Goal: Information Seeking & Learning: Learn about a topic

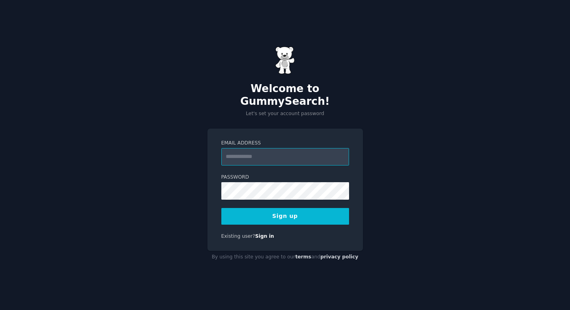
click at [272, 149] on input "Email Address" at bounding box center [285, 156] width 128 height 17
click at [288, 98] on h2 "Welcome to GummySearch!" at bounding box center [284, 94] width 155 height 25
click at [273, 152] on input "Email Address" at bounding box center [285, 156] width 128 height 17
type input "**********"
click at [295, 212] on button "Sign up" at bounding box center [285, 216] width 128 height 17
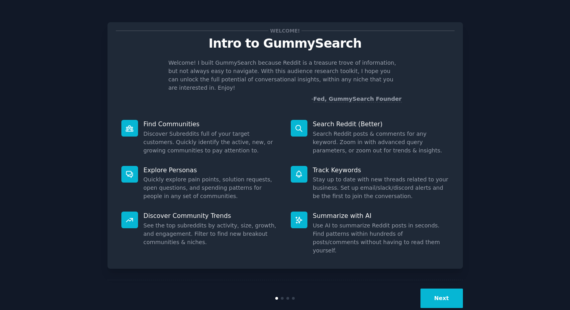
click at [431, 288] on button "Next" at bounding box center [441, 297] width 42 height 19
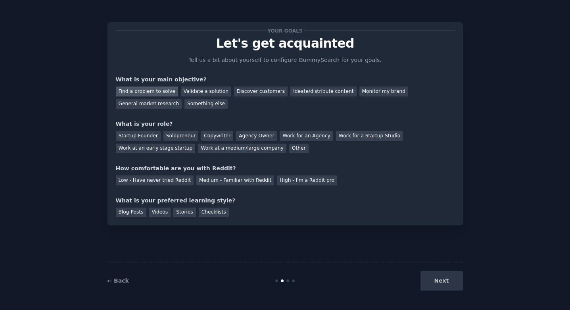
click at [158, 92] on div "Find a problem to solve" at bounding box center [147, 91] width 62 height 10
click at [165, 151] on div "Work at an early stage startup" at bounding box center [156, 149] width 80 height 10
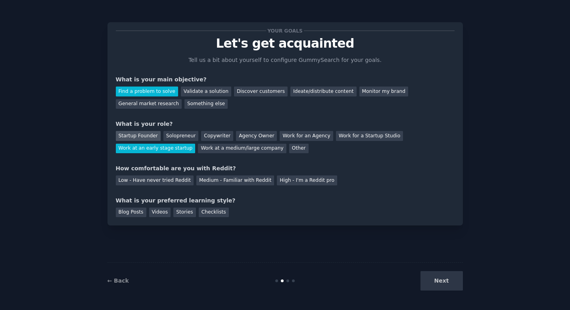
click at [149, 137] on div "Startup Founder" at bounding box center [138, 136] width 45 height 10
click at [162, 144] on div "Work at an early stage startup" at bounding box center [156, 149] width 80 height 10
click at [149, 133] on div "Startup Founder" at bounding box center [138, 136] width 45 height 10
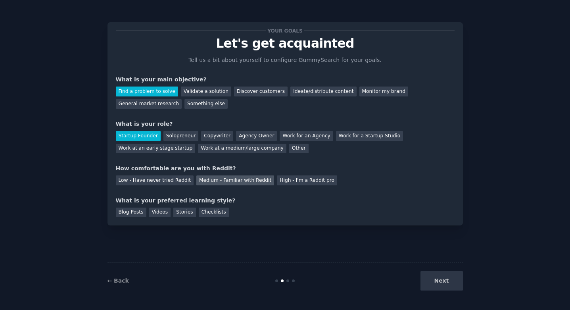
click at [250, 182] on div "Medium - Familiar with Reddit" at bounding box center [235, 180] width 78 height 10
click at [156, 211] on div "Videos" at bounding box center [160, 212] width 22 height 10
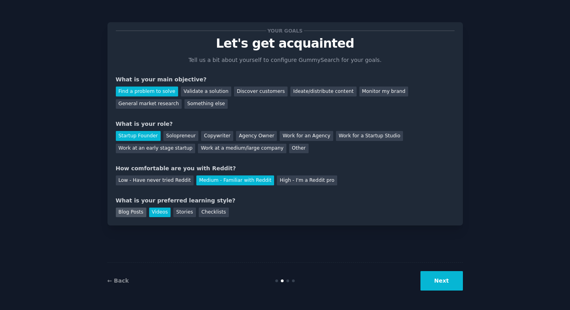
click at [139, 211] on div "Blog Posts" at bounding box center [131, 212] width 31 height 10
click at [151, 211] on div "Videos" at bounding box center [160, 212] width 22 height 10
click at [442, 278] on button "Next" at bounding box center [441, 280] width 42 height 19
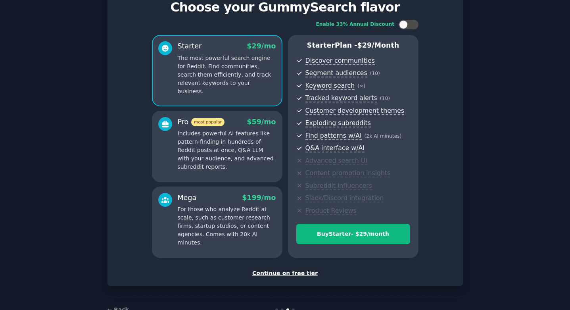
scroll to position [59, 0]
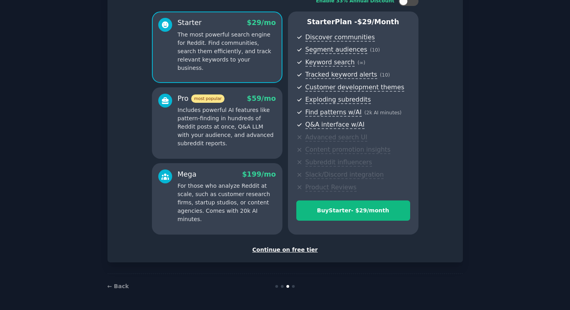
click at [275, 248] on div "Continue on free tier" at bounding box center [285, 249] width 339 height 8
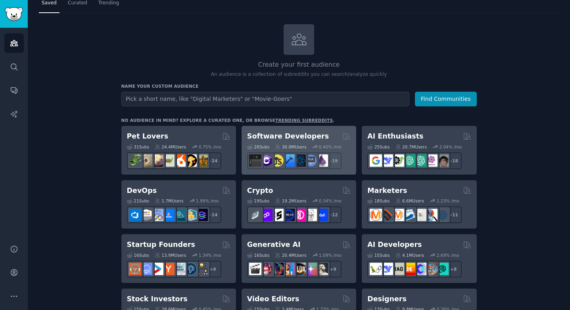
scroll to position [28, 0]
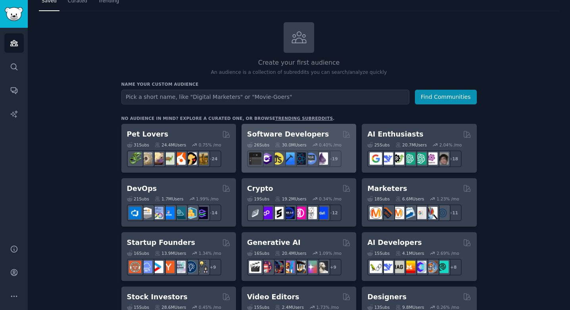
click at [283, 133] on h2 "Software Developers" at bounding box center [288, 134] width 82 height 10
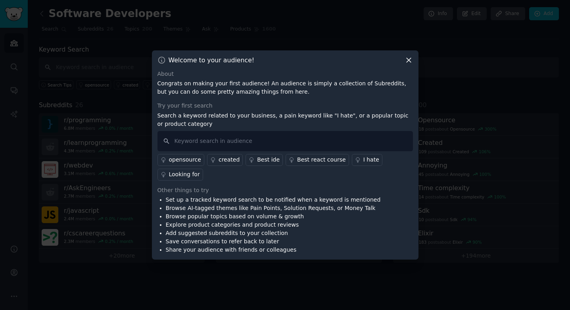
click at [407, 57] on icon at bounding box center [408, 60] width 8 height 8
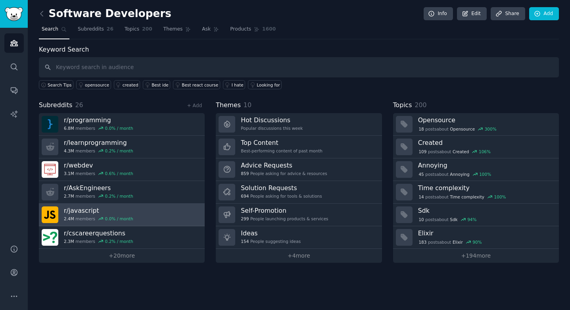
click at [78, 209] on h3 "r/ javascript" at bounding box center [98, 210] width 69 height 8
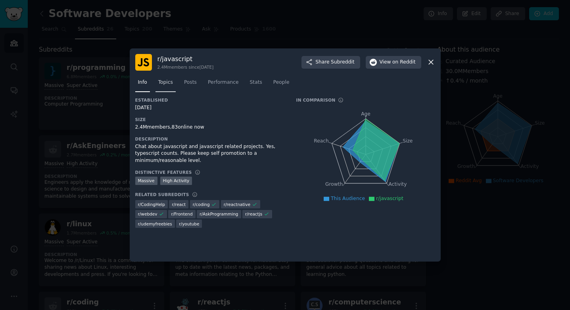
click at [165, 80] on span "Topics" at bounding box center [165, 82] width 15 height 7
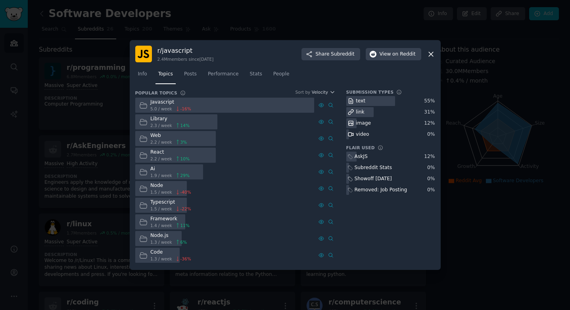
click at [163, 237] on div "Node.js" at bounding box center [168, 235] width 36 height 7
click at [73, 64] on div at bounding box center [285, 155] width 570 height 310
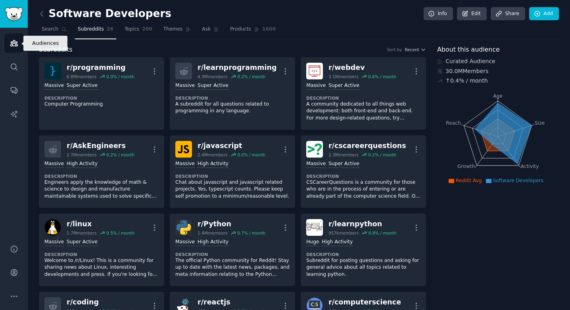
click at [15, 35] on link "Audiences" at bounding box center [13, 42] width 19 height 19
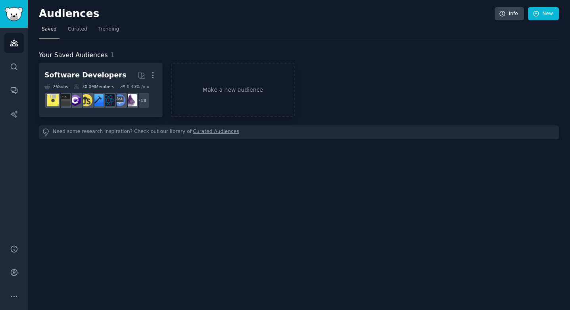
click at [56, 14] on h2 "Audiences" at bounding box center [267, 14] width 456 height 13
click at [18, 109] on link "AI Reports" at bounding box center [13, 113] width 19 height 19
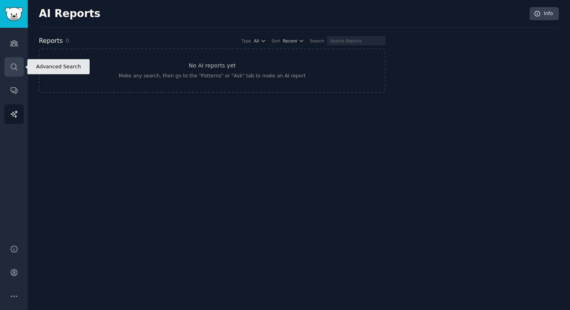
click at [12, 69] on icon "Sidebar" at bounding box center [14, 67] width 8 height 8
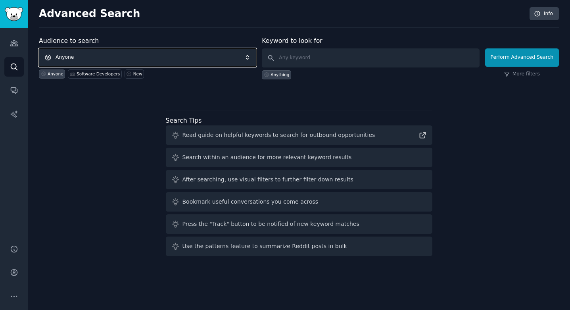
click at [150, 60] on span "Anyone" at bounding box center [147, 57] width 217 height 18
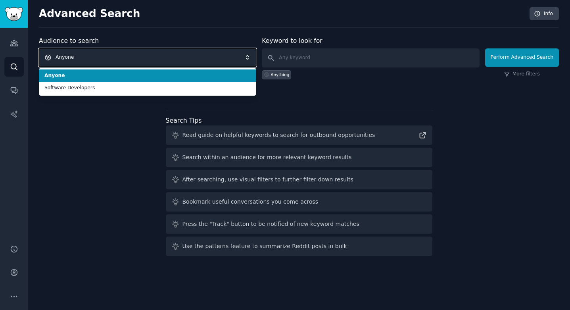
click at [150, 60] on span "Anyone" at bounding box center [147, 57] width 217 height 18
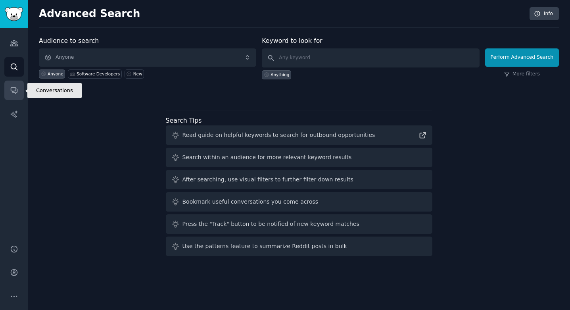
click at [16, 89] on icon "Sidebar" at bounding box center [14, 91] width 6 height 6
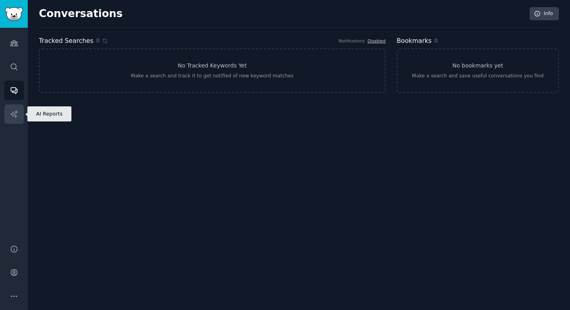
click at [18, 114] on icon "Sidebar" at bounding box center [14, 114] width 8 height 8
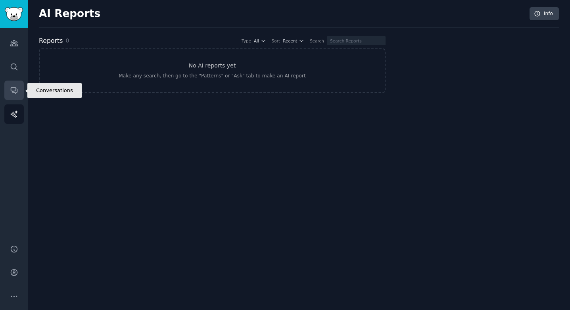
click at [14, 88] on icon "Sidebar" at bounding box center [14, 90] width 8 height 8
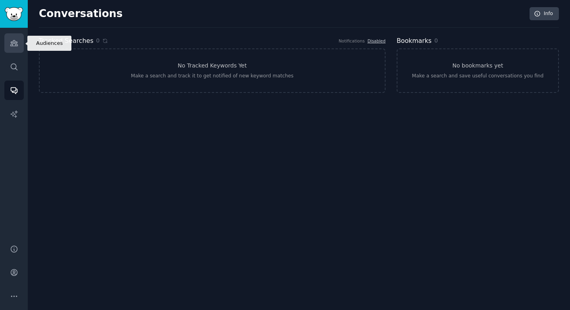
click at [20, 46] on link "Audiences" at bounding box center [13, 42] width 19 height 19
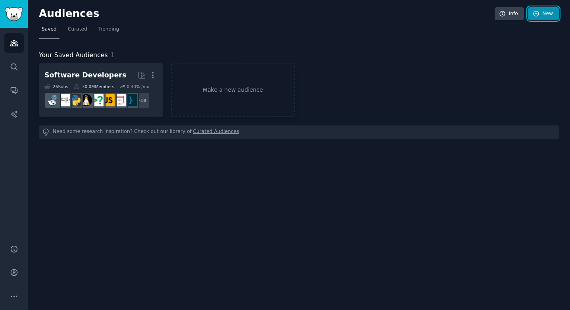
click at [545, 8] on link "New" at bounding box center [543, 13] width 31 height 13
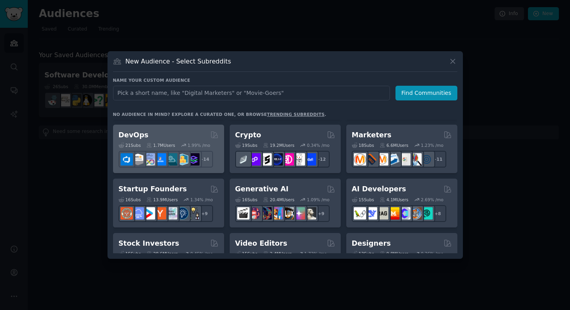
scroll to position [58, 0]
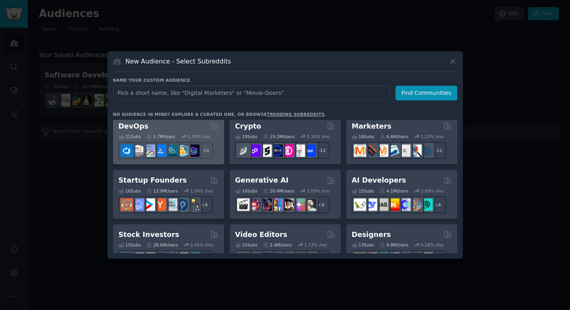
click at [162, 181] on h2 "Startup Founders" at bounding box center [153, 180] width 68 height 10
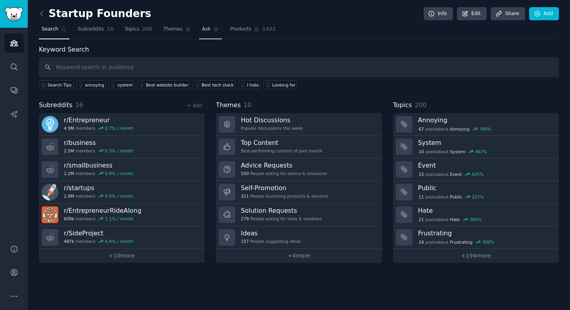
click at [202, 26] on span "Ask" at bounding box center [206, 29] width 9 height 7
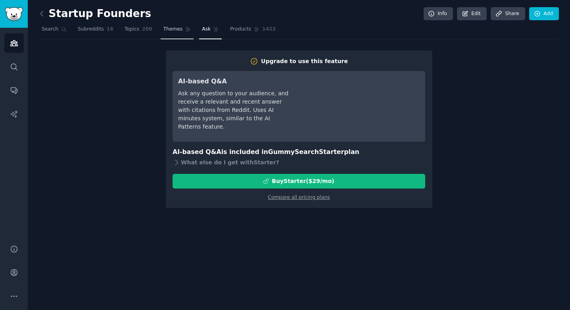
click at [179, 29] on span "Themes" at bounding box center [172, 29] width 19 height 7
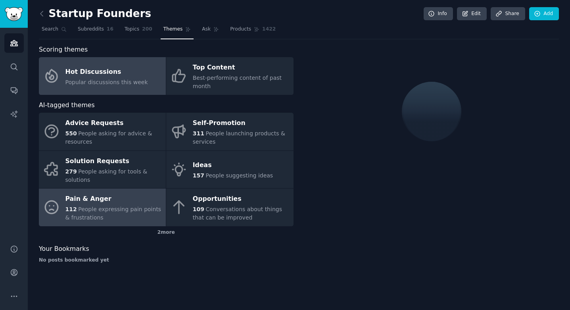
click at [114, 201] on div "Pain & Anger" at bounding box center [113, 199] width 96 height 13
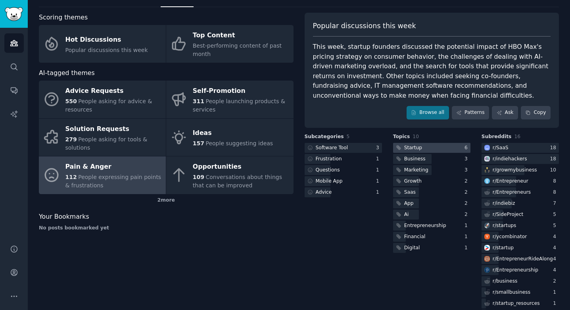
scroll to position [30, 0]
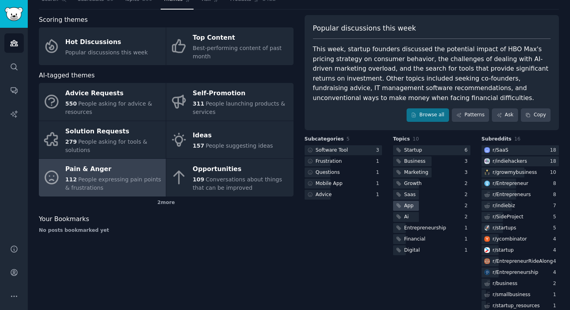
click at [413, 204] on div at bounding box center [406, 206] width 26 height 10
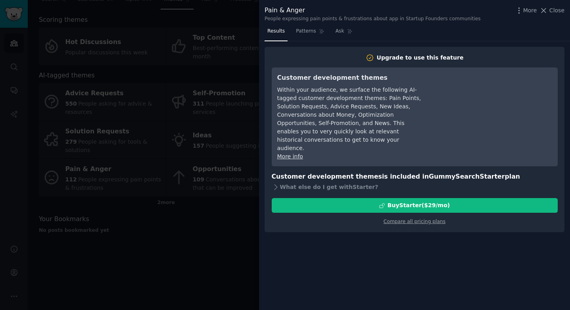
click at [178, 144] on div at bounding box center [285, 155] width 570 height 310
